Goal: Transaction & Acquisition: Purchase product/service

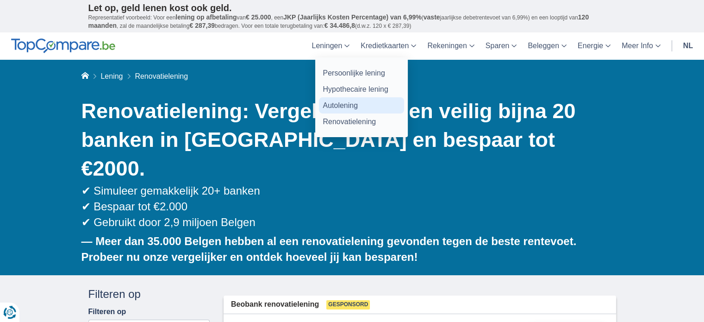
click at [339, 101] on link "Autolening" at bounding box center [361, 105] width 85 height 16
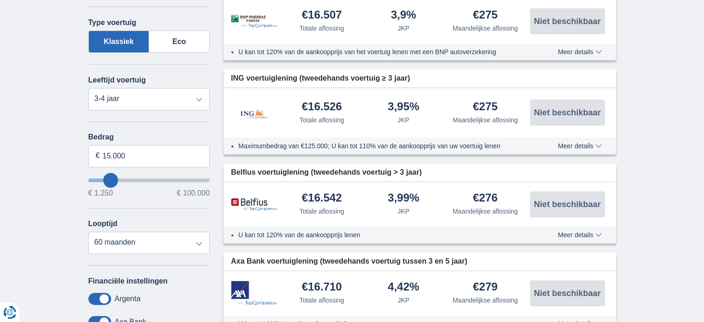
scroll to position [342, 0]
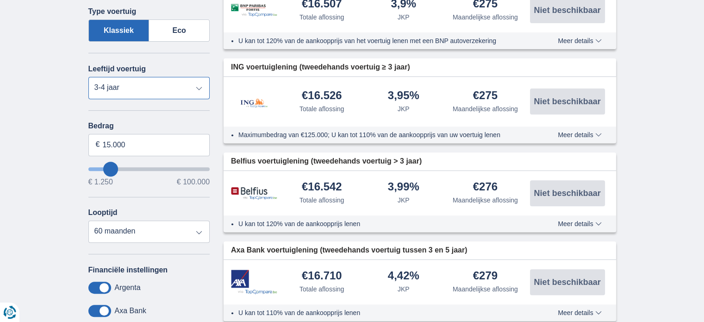
click at [199, 84] on select "Nieuw 0-1 jaar 1-2 jaar 2-3 jaar 3-4 jaar 4-5 jaar 5+ jaar" at bounding box center [149, 88] width 122 height 22
select select "4-5"
click at [88, 77] on select "Nieuw 0-1 jaar 1-2 jaar 2-3 jaar 3-4 jaar 4-5 jaar 5+ jaar" at bounding box center [149, 88] width 122 height 22
click at [198, 230] on select "12 maanden 18 maanden 24 maanden 30 maanden 36 maanden 42 maanden 48 maanden 60…" at bounding box center [149, 231] width 122 height 22
select select "48"
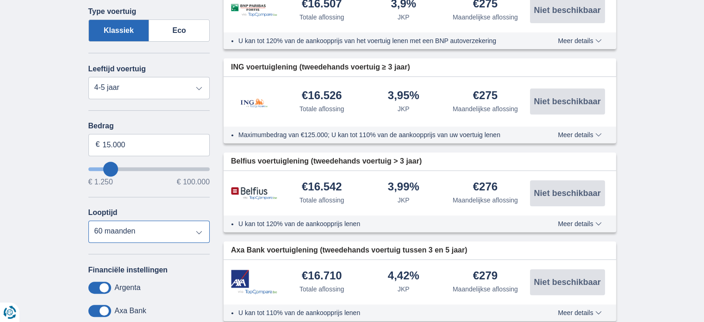
click at [88, 220] on select "12 maanden 18 maanden 24 maanden 30 maanden 36 maanden 42 maanden 48 maanden 60…" at bounding box center [149, 231] width 122 height 22
type input "14250"
type input "14.250"
select select "60"
type input "3.250"
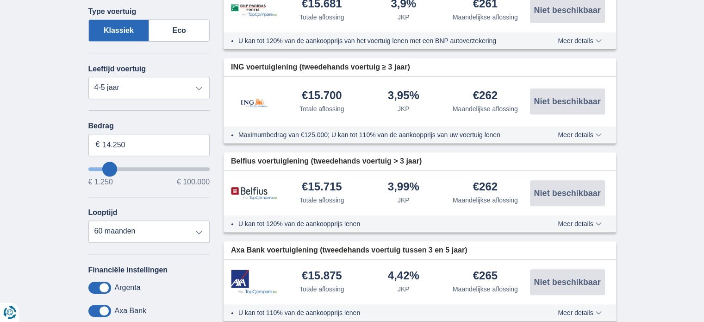
type input "3250"
select select "30"
type input "3250"
click at [97, 167] on input "wantToBorrow" at bounding box center [149, 169] width 122 height 4
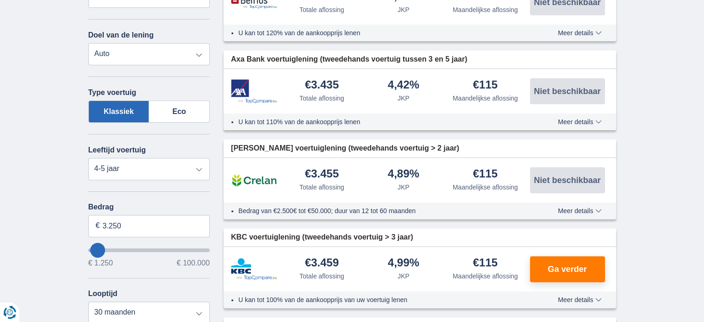
scroll to position [265, 0]
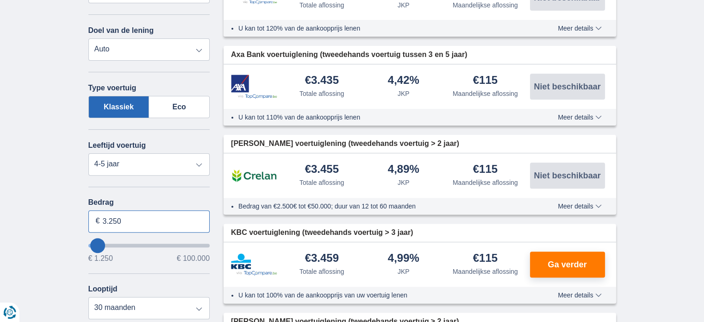
click at [131, 220] on input "3.250" at bounding box center [149, 221] width 122 height 22
type input "3"
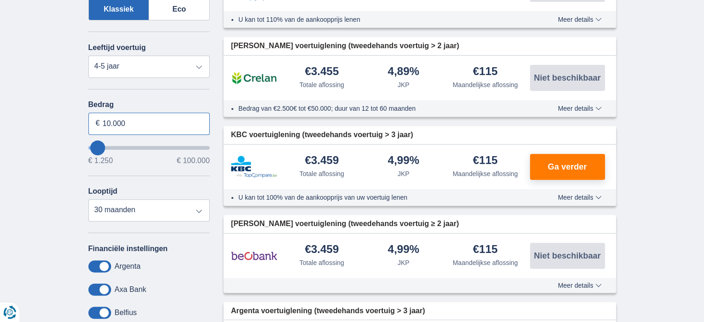
scroll to position [396, 0]
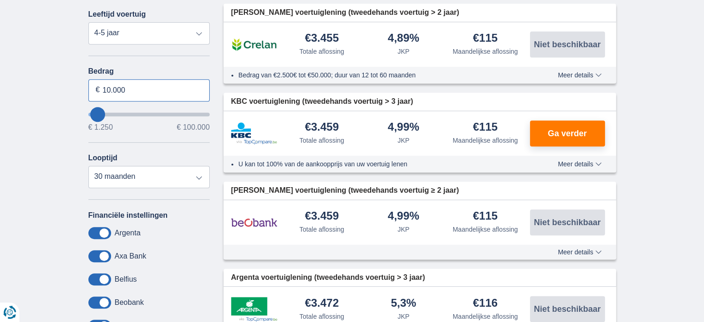
type input "10.000"
type input "10250"
select select "48"
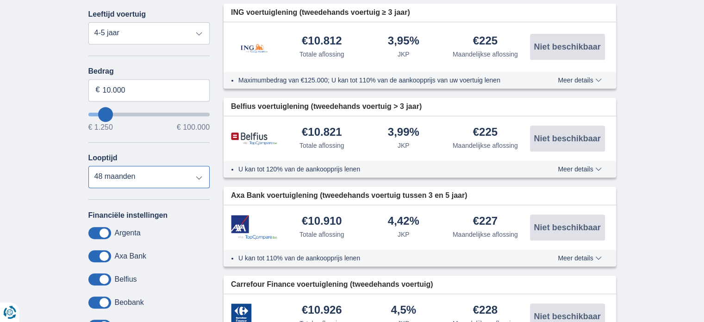
click at [88, 166] on select "12 maanden 18 maanden 24 maanden 30 maanden 36 maanden 42 maanden 48 maanden" at bounding box center [149, 177] width 122 height 22
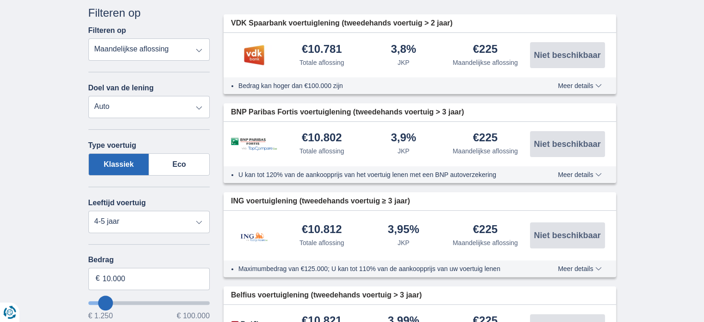
scroll to position [213, 0]
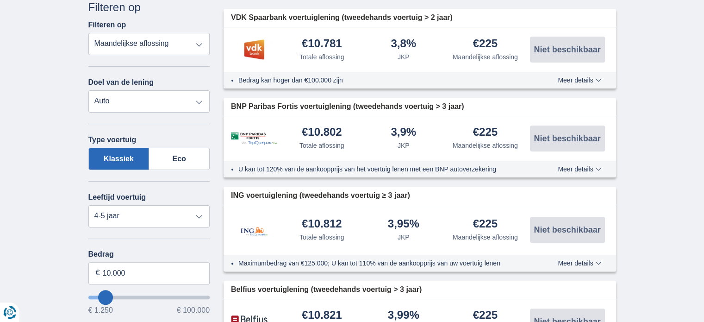
click at [596, 166] on span "Meer details" at bounding box center [580, 169] width 44 height 6
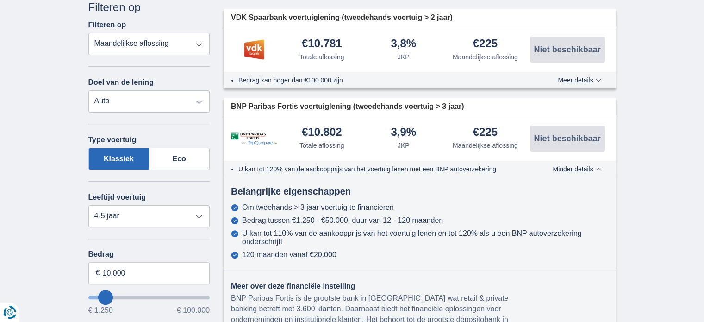
click at [596, 166] on span "Minder details" at bounding box center [577, 169] width 49 height 6
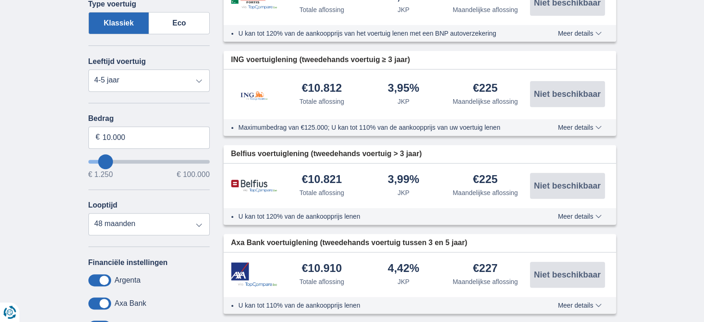
scroll to position [343, 0]
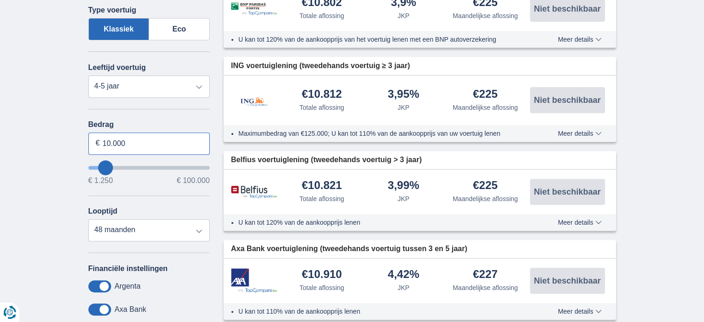
click at [133, 139] on input "10.000" at bounding box center [149, 143] width 122 height 22
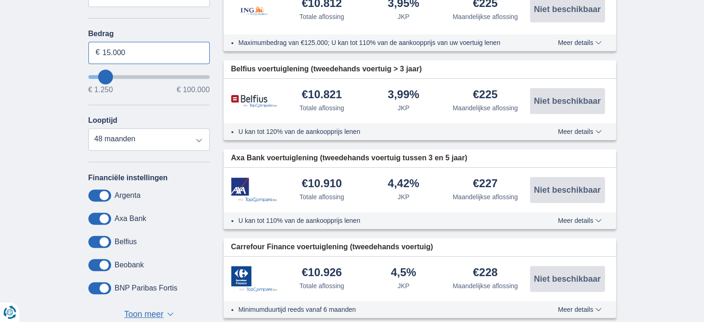
scroll to position [439, 0]
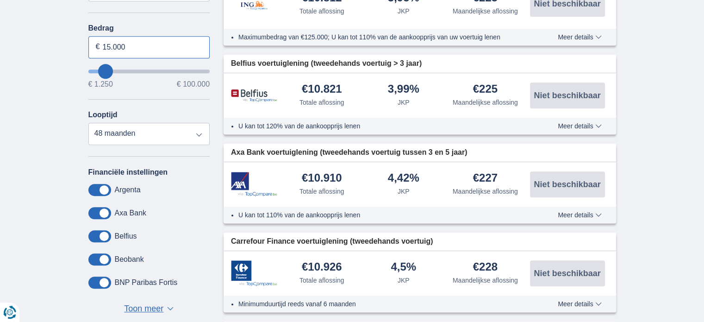
type input "15.000"
type input "15250"
select select "60"
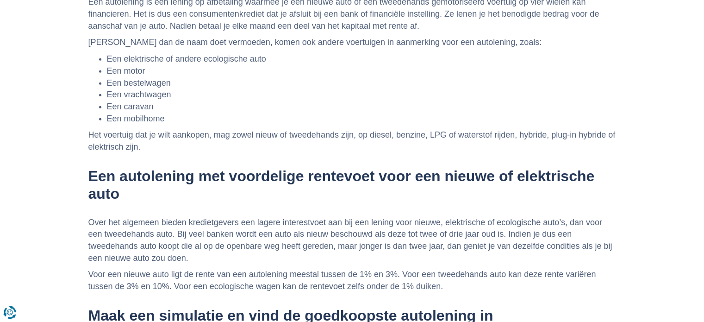
scroll to position [2847, 0]
